Goal: Task Accomplishment & Management: Manage account settings

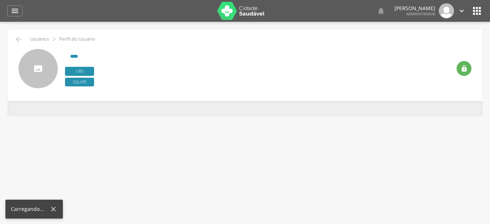
type input "**********"
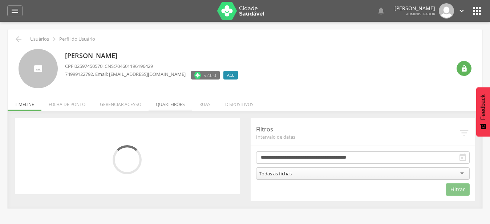
click at [174, 101] on li "Quarteirões" at bounding box center [171, 102] width 44 height 17
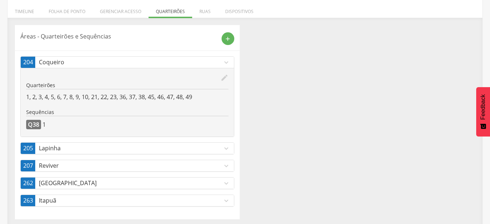
scroll to position [96, 0]
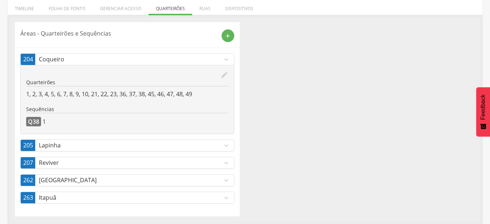
click at [186, 182] on p "[GEOGRAPHIC_DATA]" at bounding box center [131, 180] width 184 height 8
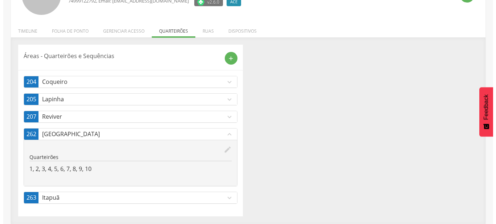
scroll to position [73, 0]
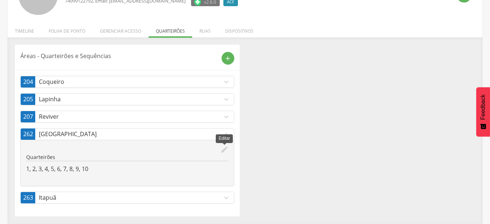
click at [224, 152] on icon "edit" at bounding box center [225, 150] width 8 height 8
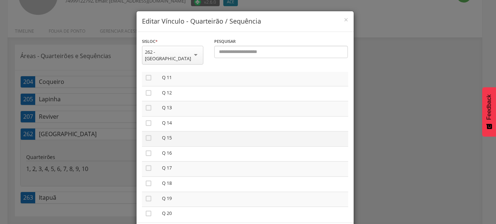
scroll to position [124, 0]
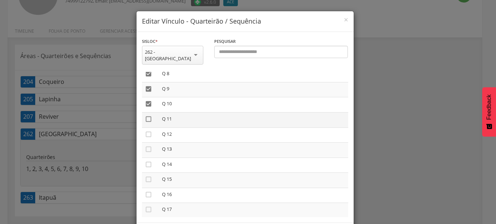
click at [147, 116] on icon "" at bounding box center [148, 119] width 7 height 7
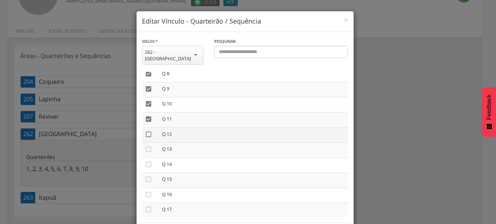
click at [147, 131] on icon "" at bounding box center [148, 134] width 7 height 7
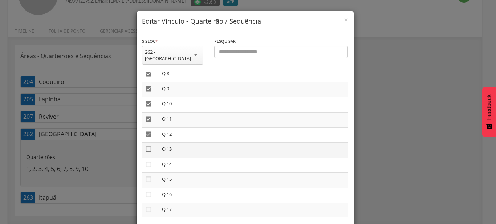
click at [147, 146] on icon "" at bounding box center [148, 149] width 7 height 7
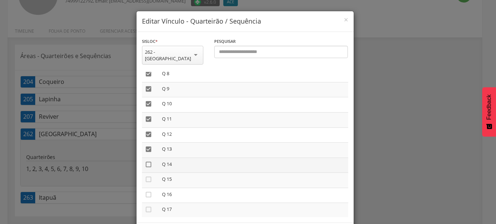
click at [148, 161] on icon "" at bounding box center [148, 164] width 7 height 7
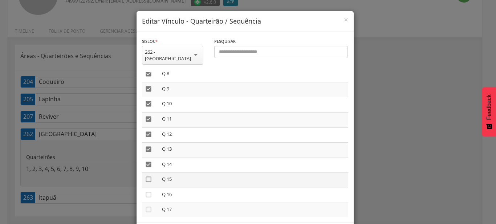
click at [147, 176] on icon "" at bounding box center [148, 179] width 7 height 7
click at [148, 191] on icon "" at bounding box center [148, 194] width 7 height 7
drag, startPoint x: 143, startPoint y: 161, endPoint x: 145, endPoint y: 170, distance: 8.9
click at [145, 165] on icon "" at bounding box center [148, 168] width 7 height 7
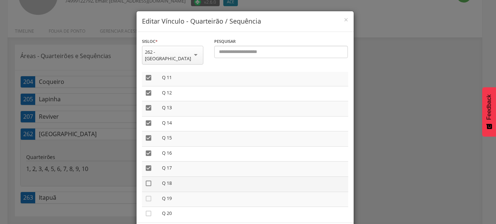
click at [145, 180] on icon "" at bounding box center [148, 183] width 7 height 7
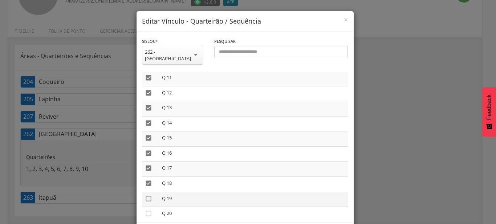
click at [146, 195] on icon "" at bounding box center [148, 198] width 7 height 7
click at [149, 210] on icon "" at bounding box center [148, 213] width 7 height 7
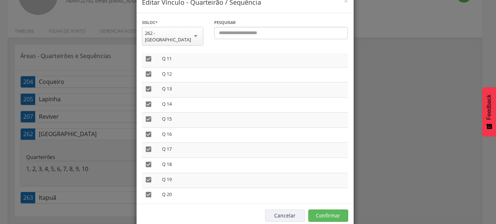
scroll to position [27, 0]
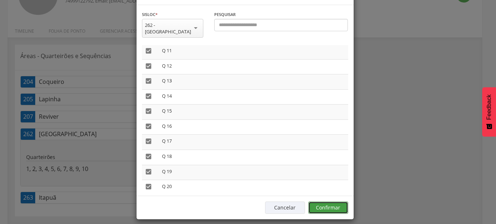
click at [319, 202] on button "Confirmar" at bounding box center [329, 208] width 40 height 12
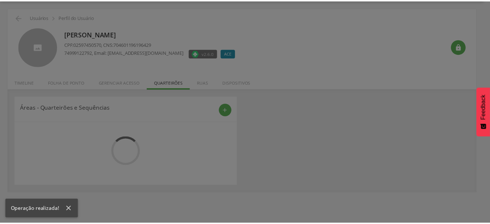
scroll to position [22, 0]
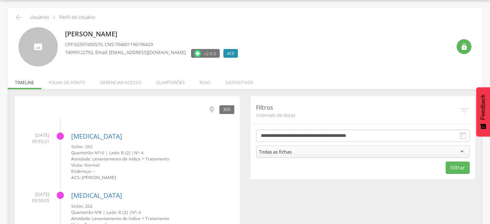
scroll to position [22, 0]
